Goal: Information Seeking & Learning: Learn about a topic

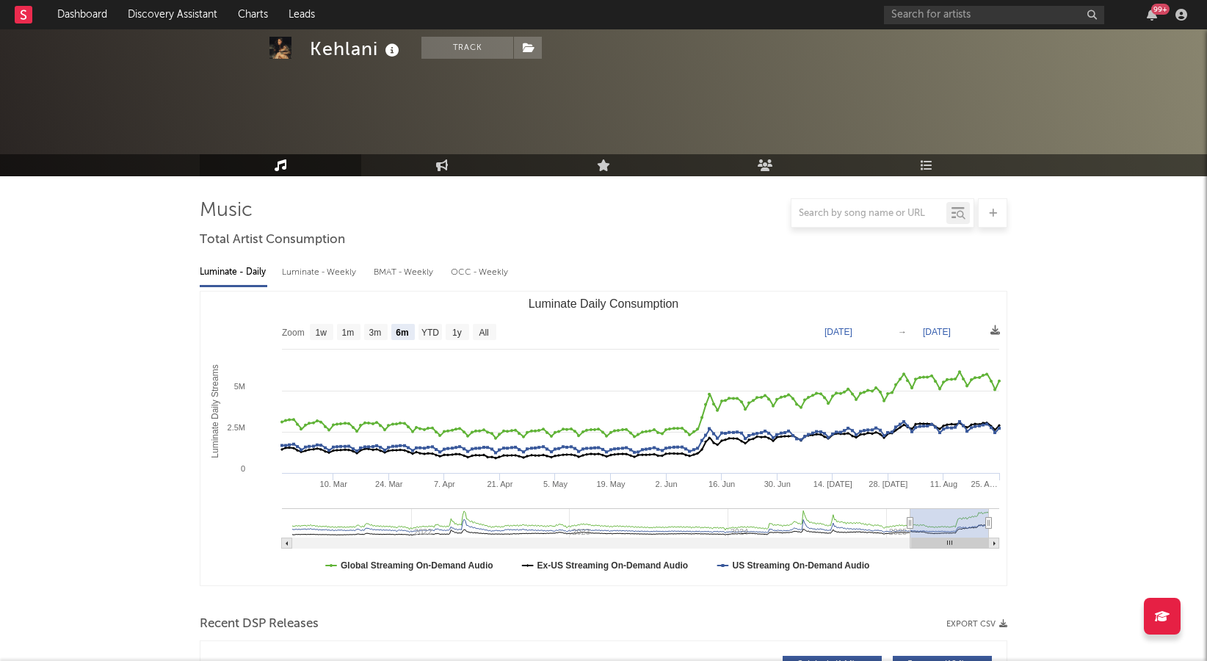
select select "6m"
select select "1w"
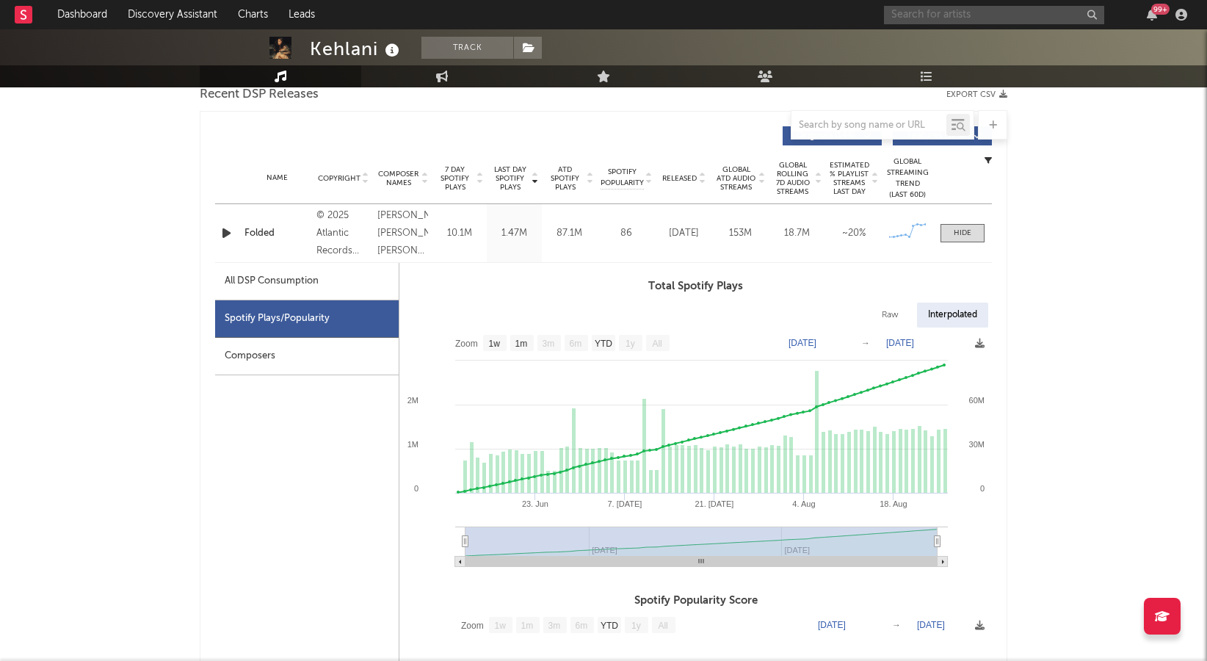
click at [932, 21] on input "text" at bounding box center [994, 15] width 220 height 18
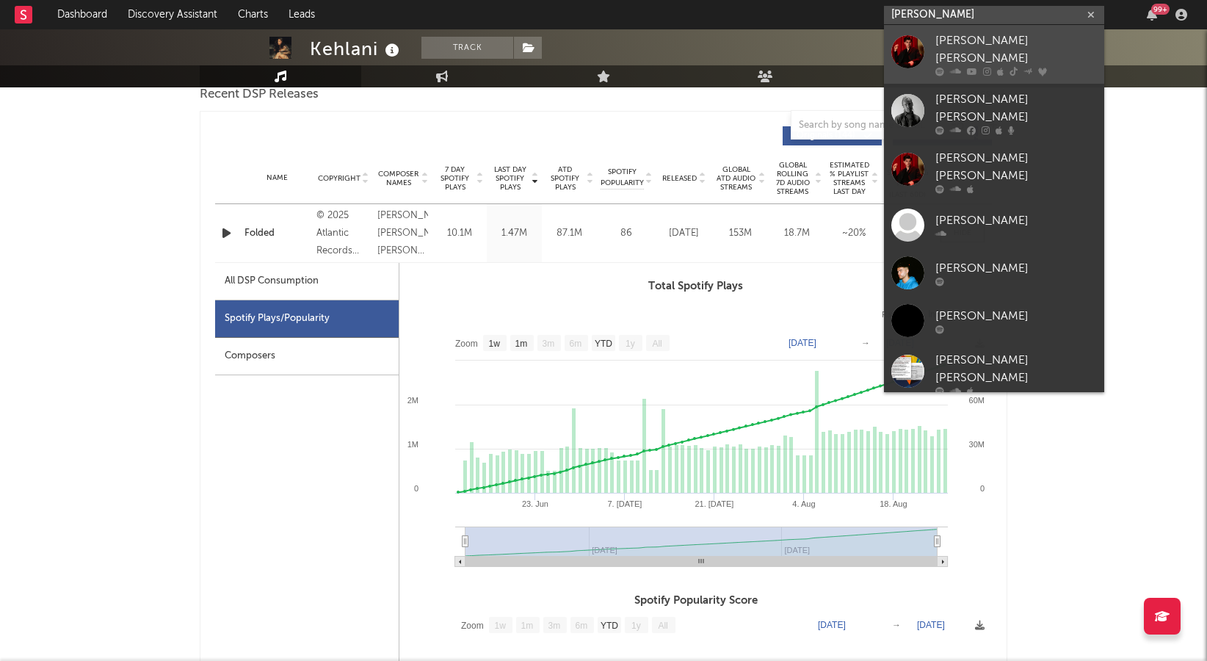
type input "[PERSON_NAME]"
click at [926, 40] on link "[PERSON_NAME] [PERSON_NAME]" at bounding box center [994, 54] width 220 height 59
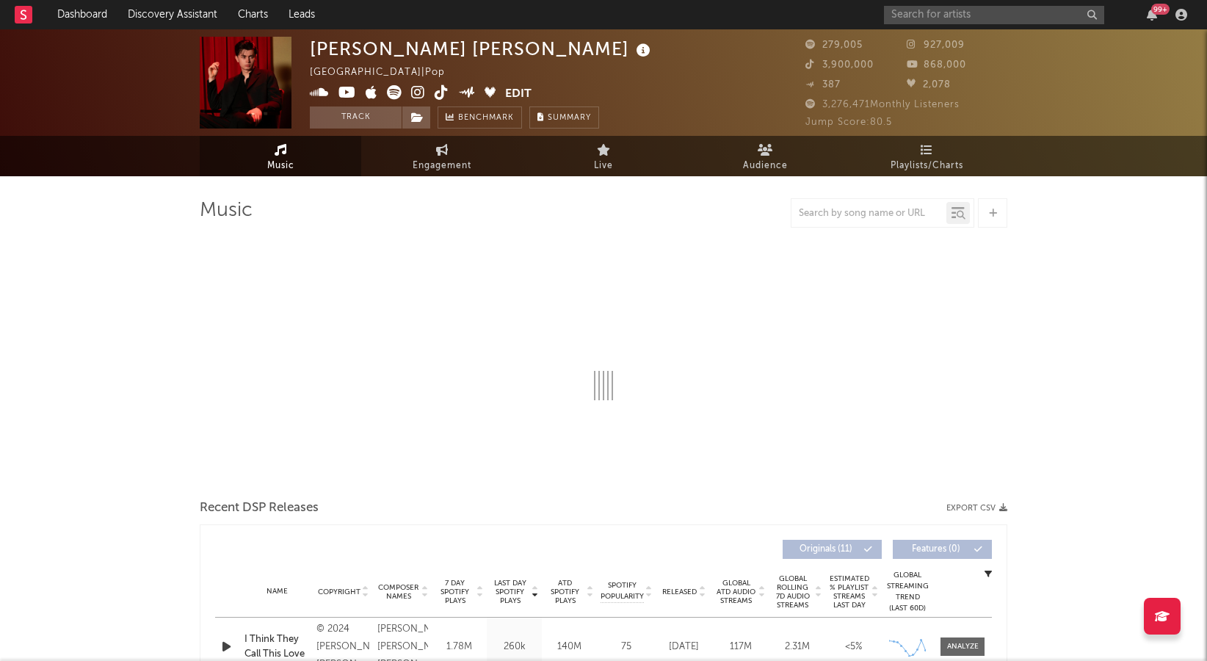
select select "6m"
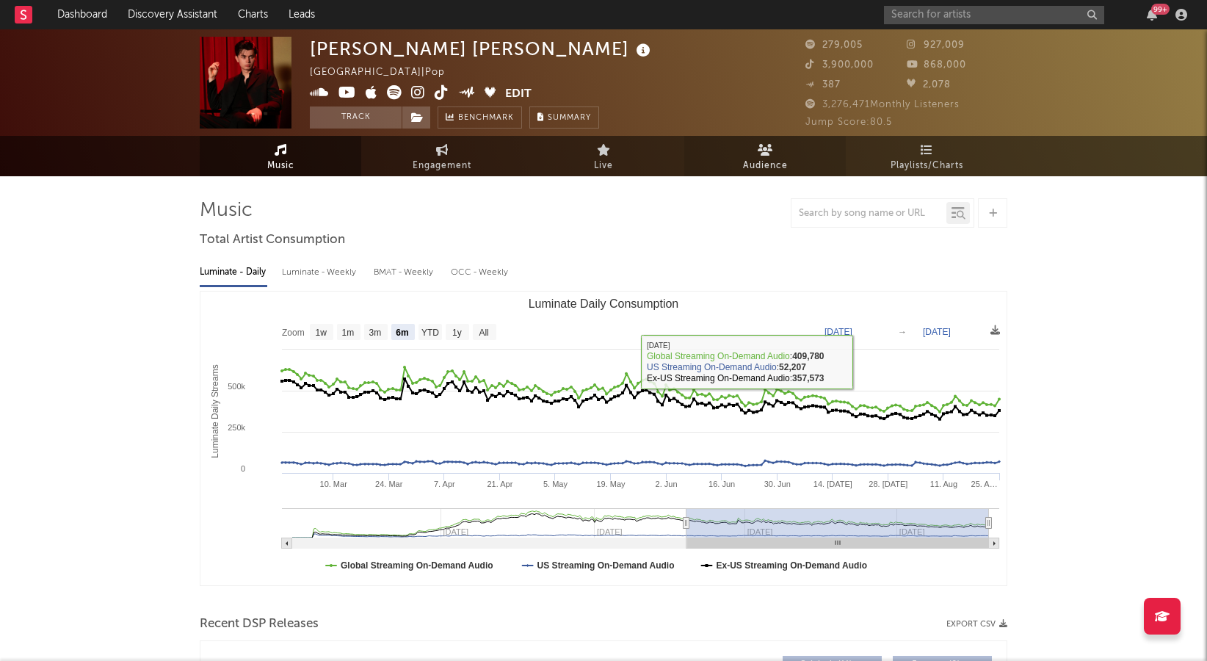
click at [742, 156] on link "Audience" at bounding box center [765, 156] width 162 height 40
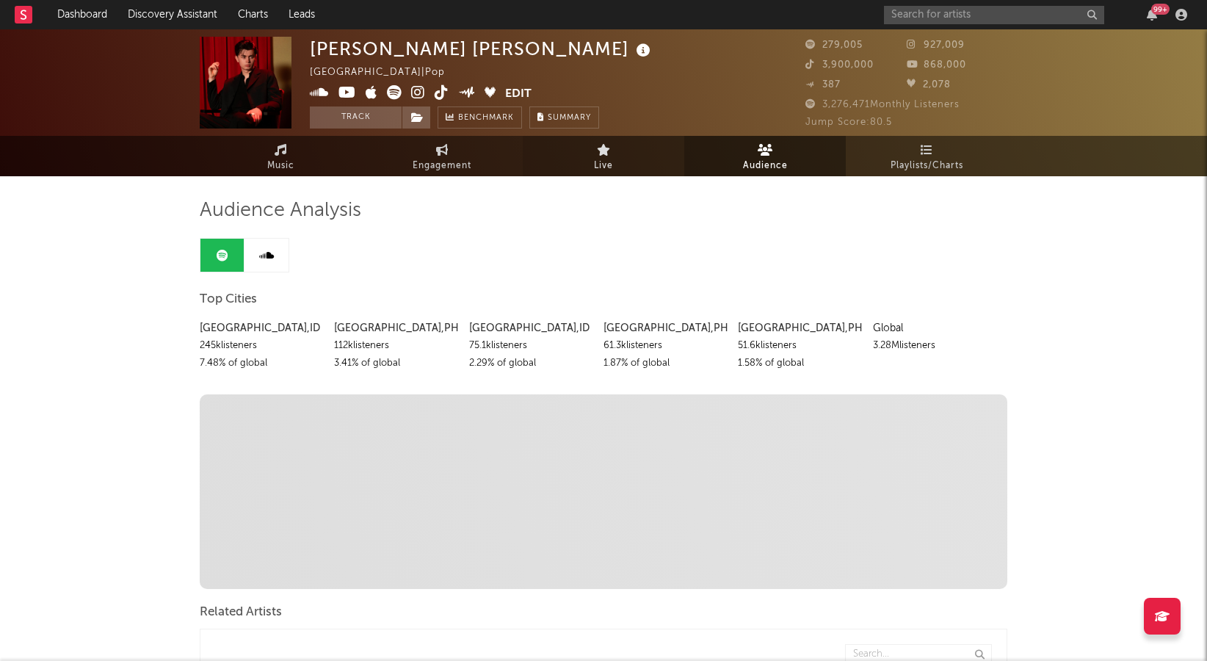
click at [595, 172] on span "Live" at bounding box center [603, 166] width 19 height 18
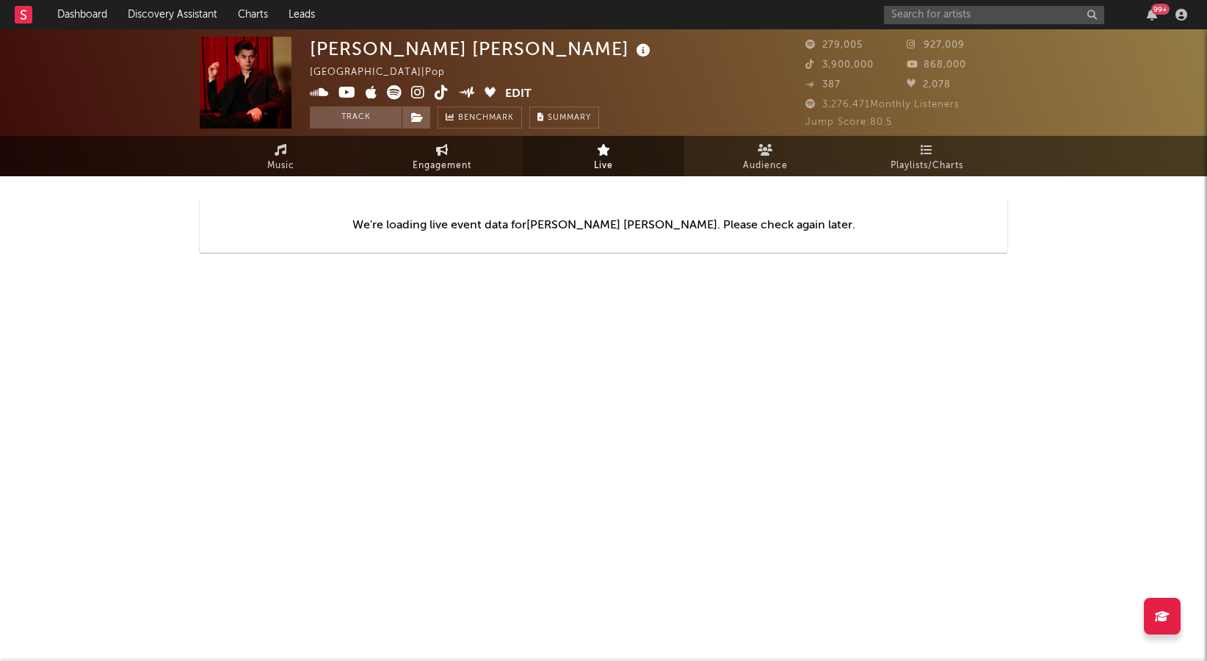
click at [449, 161] on span "Engagement" at bounding box center [442, 166] width 59 height 18
select select "1w"
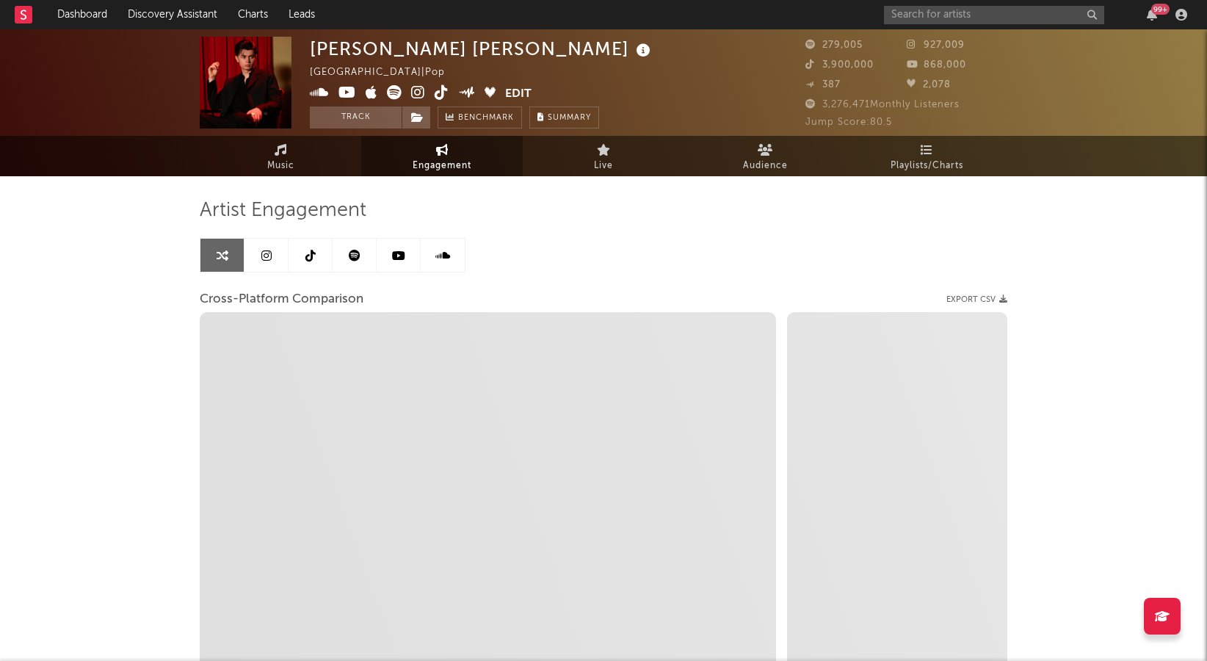
click at [262, 255] on icon at bounding box center [266, 256] width 10 height 12
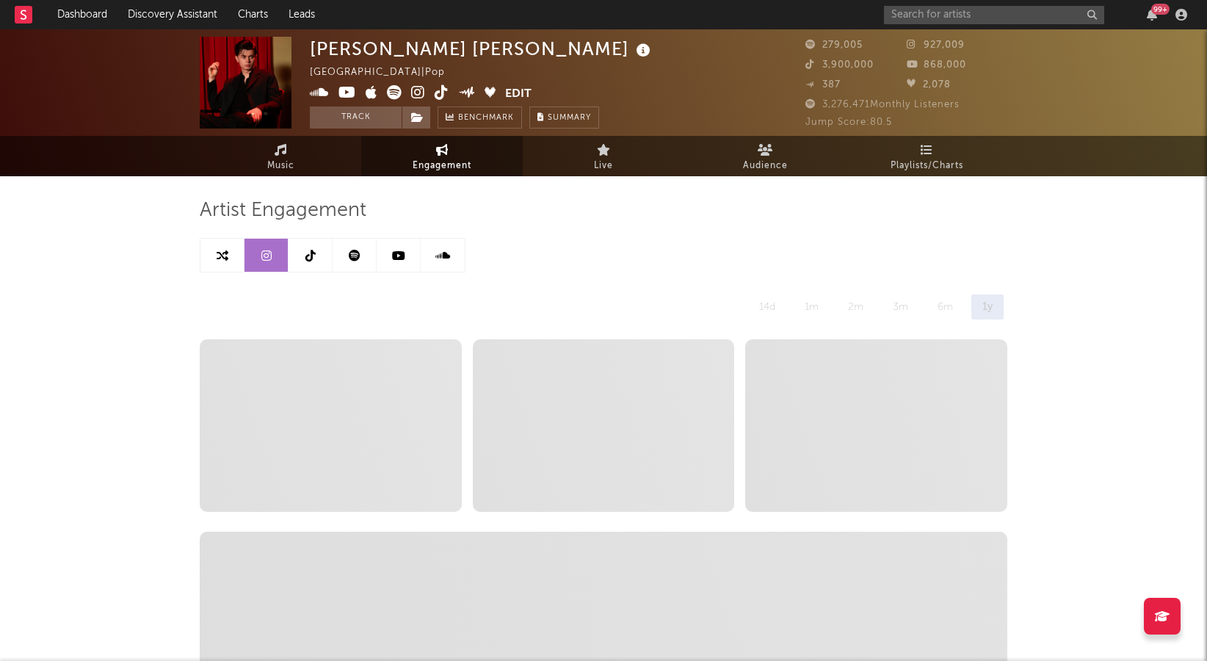
click at [218, 259] on icon at bounding box center [223, 256] width 12 height 12
select select "1w"
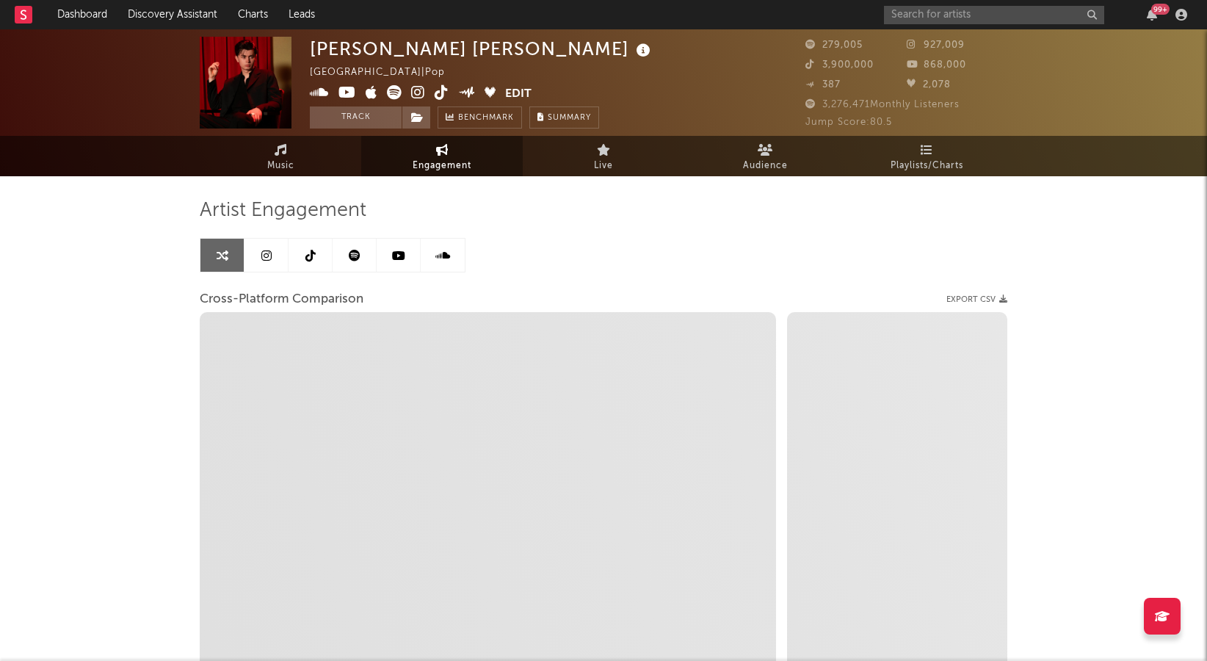
click at [222, 253] on icon at bounding box center [223, 256] width 12 height 12
click at [258, 250] on link at bounding box center [266, 255] width 44 height 33
select select "6m"
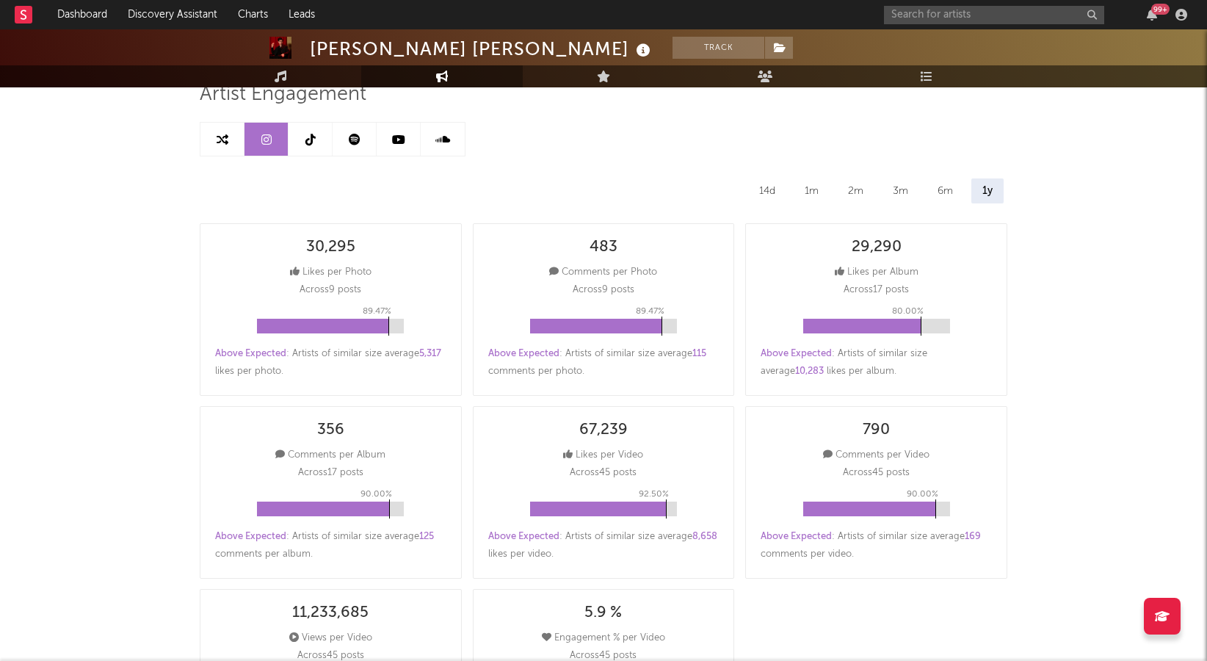
scroll to position [97, 0]
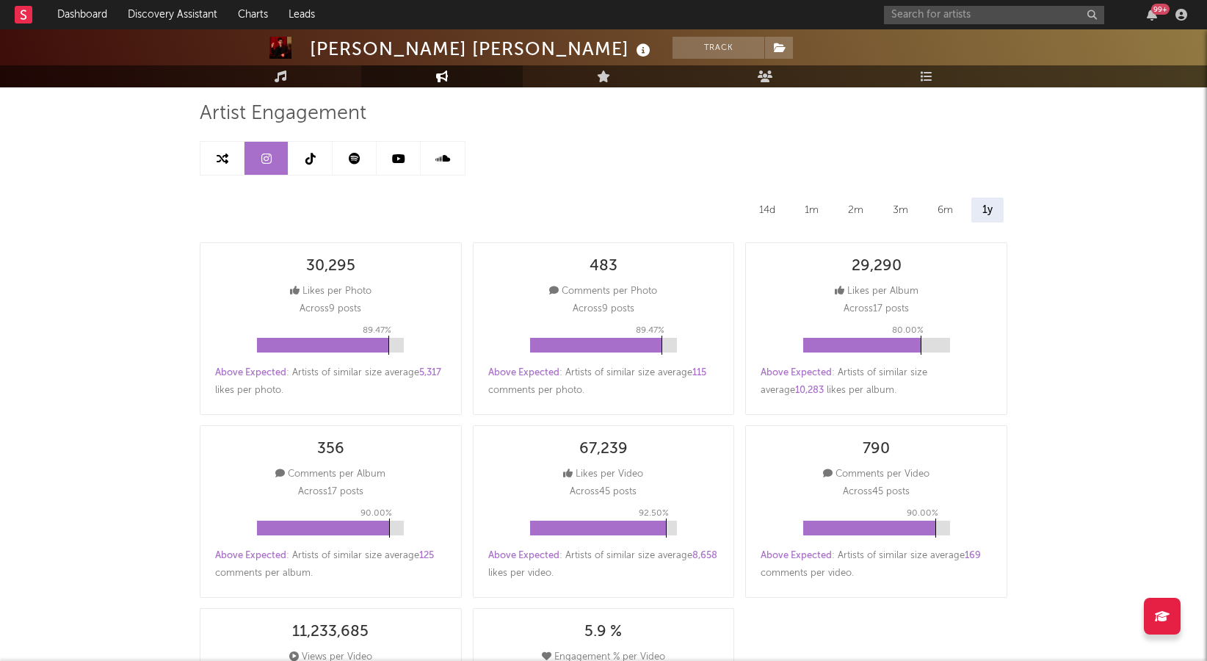
click at [222, 168] on link at bounding box center [222, 158] width 44 height 33
select select "1m"
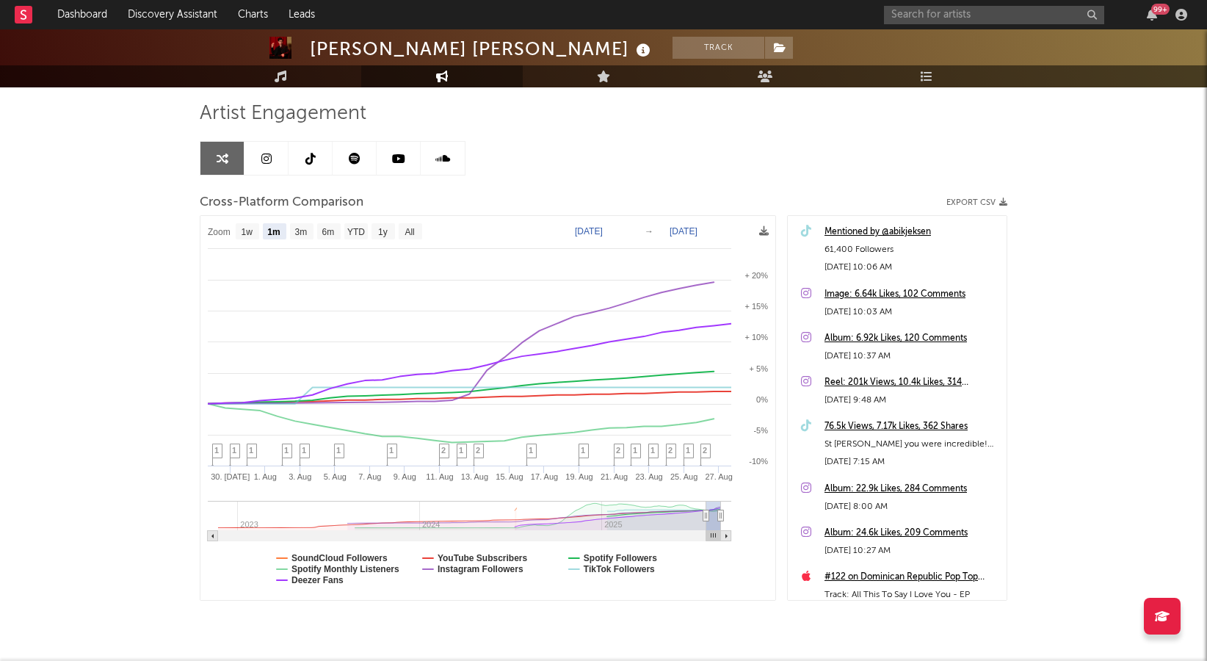
type input "[DATE]"
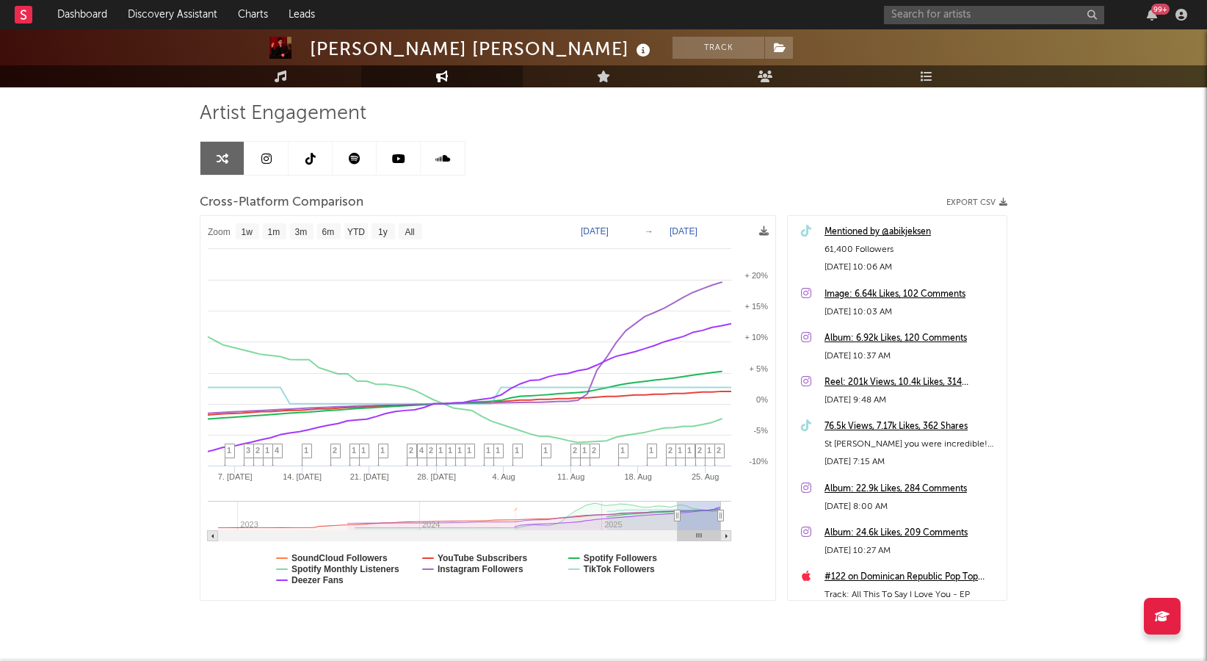
select select "3m"
type input "[DATE]"
select select "6m"
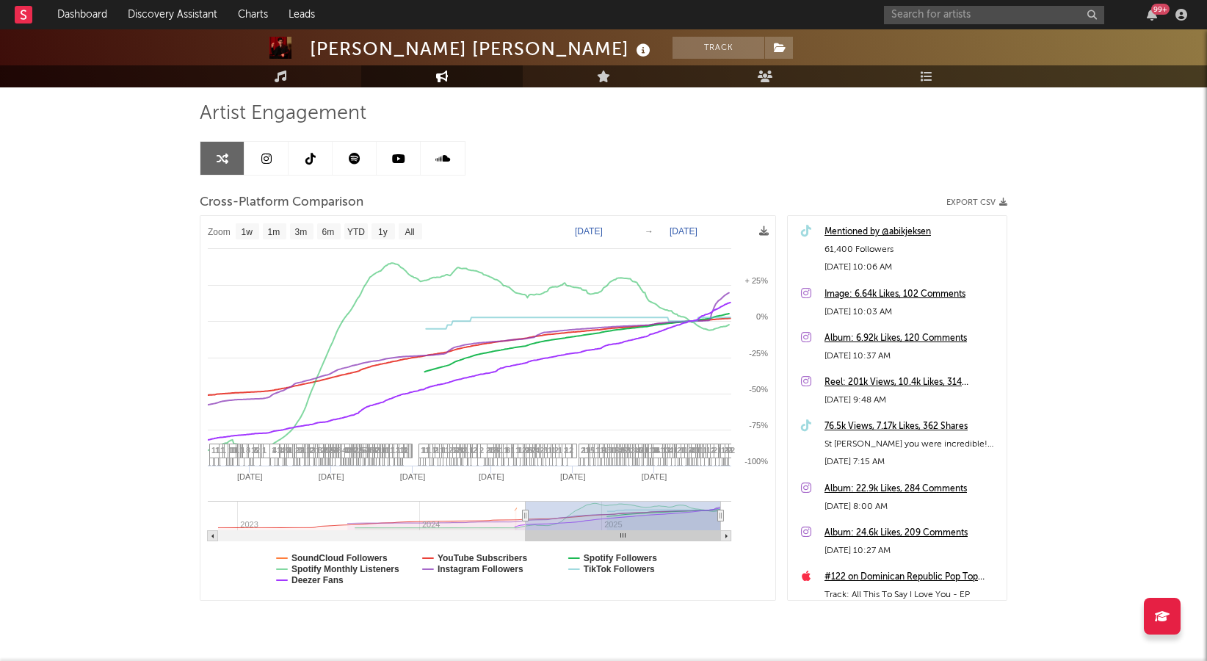
type input "[DATE]"
drag, startPoint x: 705, startPoint y: 515, endPoint x: 525, endPoint y: 516, distance: 179.9
click at [525, 516] on icon at bounding box center [526, 515] width 6 height 11
select select "1w"
